Goal: Information Seeking & Learning: Check status

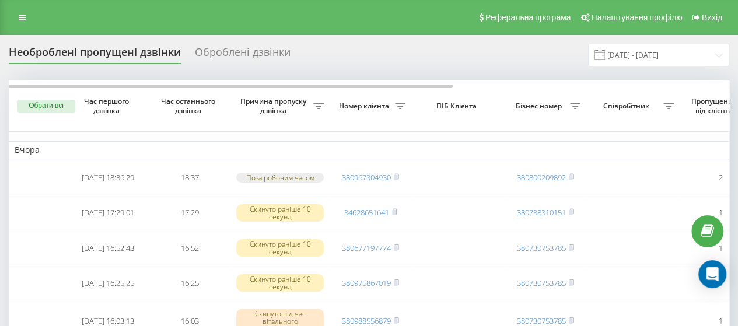
click at [250, 61] on div "Оброблені дзвінки" at bounding box center [243, 55] width 96 height 18
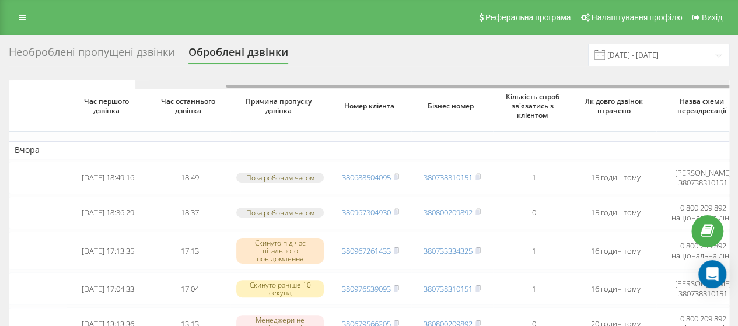
drag, startPoint x: 381, startPoint y: 85, endPoint x: 299, endPoint y: 117, distance: 88.6
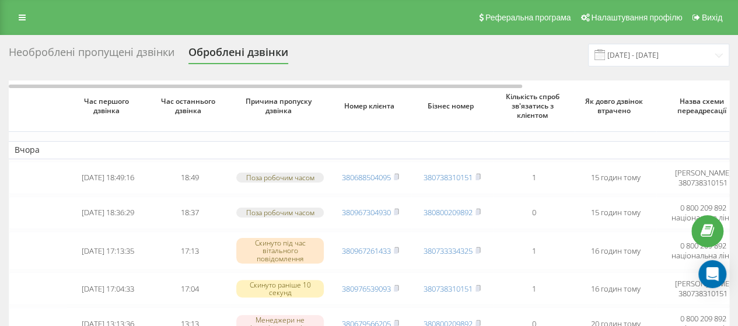
click at [131, 51] on div "Необроблені пропущені дзвінки" at bounding box center [92, 55] width 166 height 18
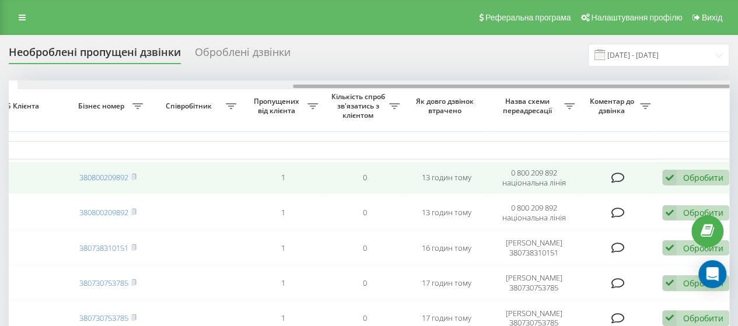
scroll to position [0, 446]
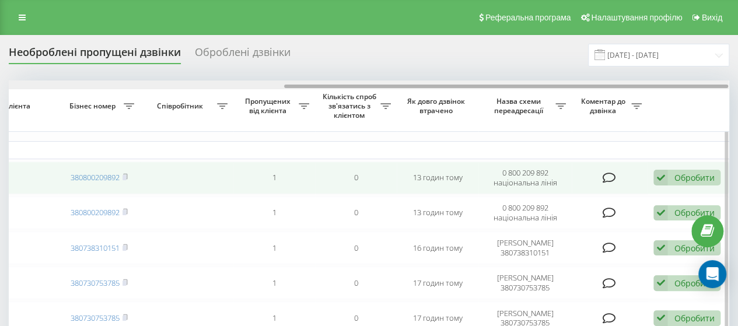
drag, startPoint x: 269, startPoint y: 86, endPoint x: 565, endPoint y: 166, distance: 305.9
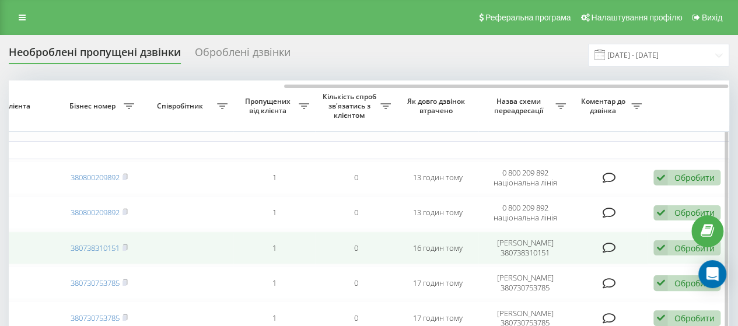
click at [659, 250] on icon at bounding box center [660, 248] width 14 height 16
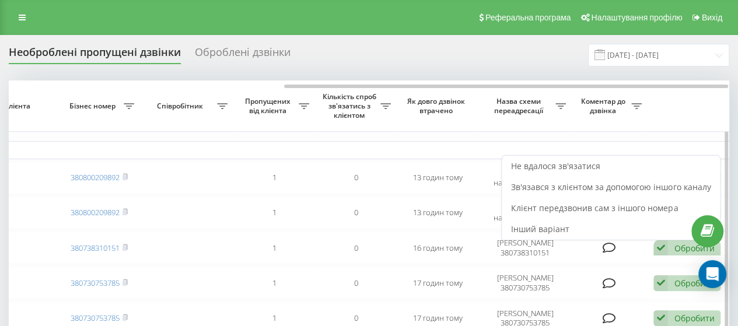
click at [671, 112] on th at bounding box center [688, 105] width 82 height 51
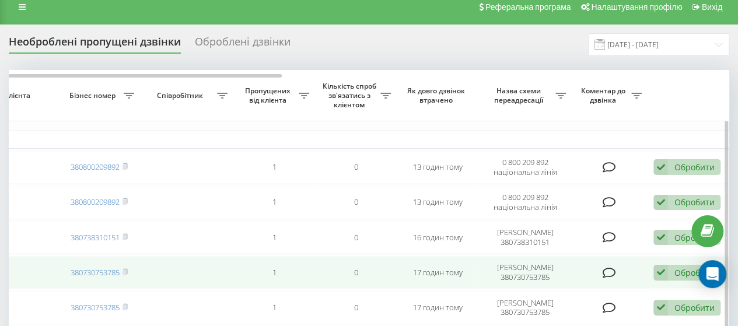
scroll to position [0, 0]
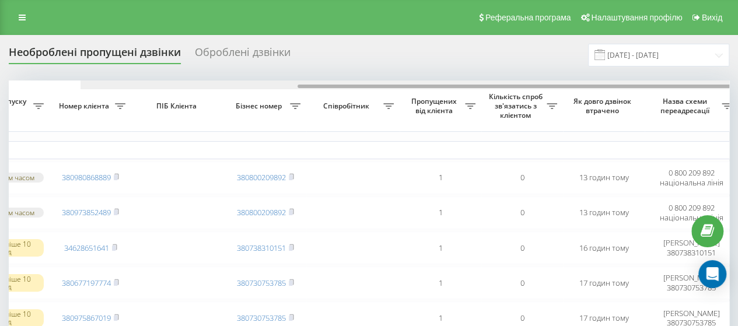
drag, startPoint x: 257, startPoint y: 86, endPoint x: 136, endPoint y: 54, distance: 124.2
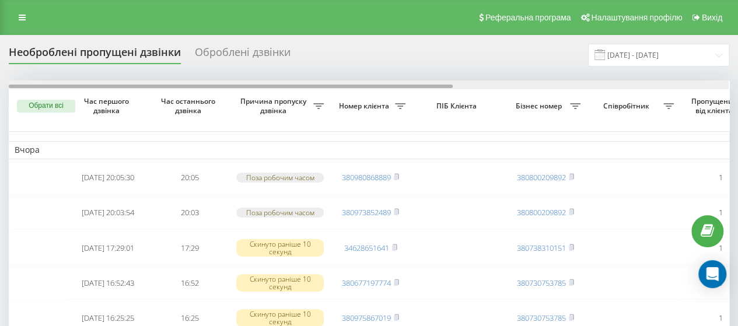
drag, startPoint x: 184, startPoint y: 87, endPoint x: 0, endPoint y: 74, distance: 184.7
